Goal: Find specific page/section: Find specific page/section

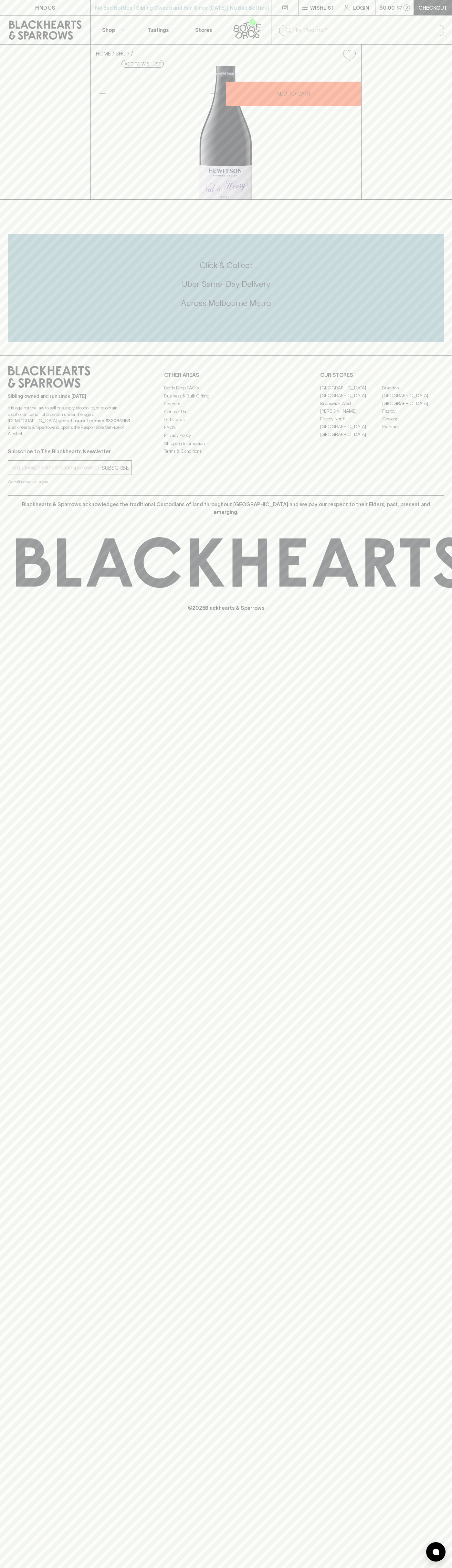
click at [74, 5] on link "FIND US" at bounding box center [45, 7] width 90 height 15
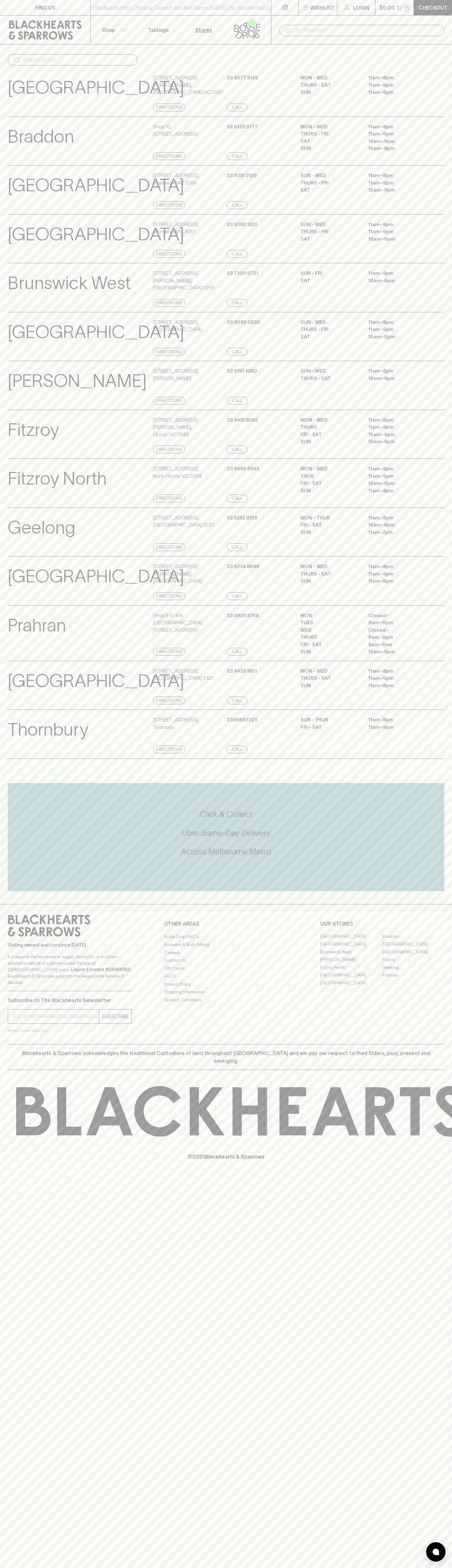
click at [441, 1189] on div "FIND US | No Bad Bottles | Sibling Owned and Run Since [DATE] | No Bad Bottles …" at bounding box center [226, 784] width 452 height 1568
click at [272, 1567] on html "FIND US | No Bad Bottles | Sibling Owned and Run Since [DATE] | No Bad Bottles …" at bounding box center [226, 784] width 452 height 1568
click at [5, 114] on div "[GEOGRAPHIC_DATA] View Store Details [STREET_ADDRESS][PERSON_NAME] Directions […" at bounding box center [226, 92] width 452 height 49
